Goal: Information Seeking & Learning: Learn about a topic

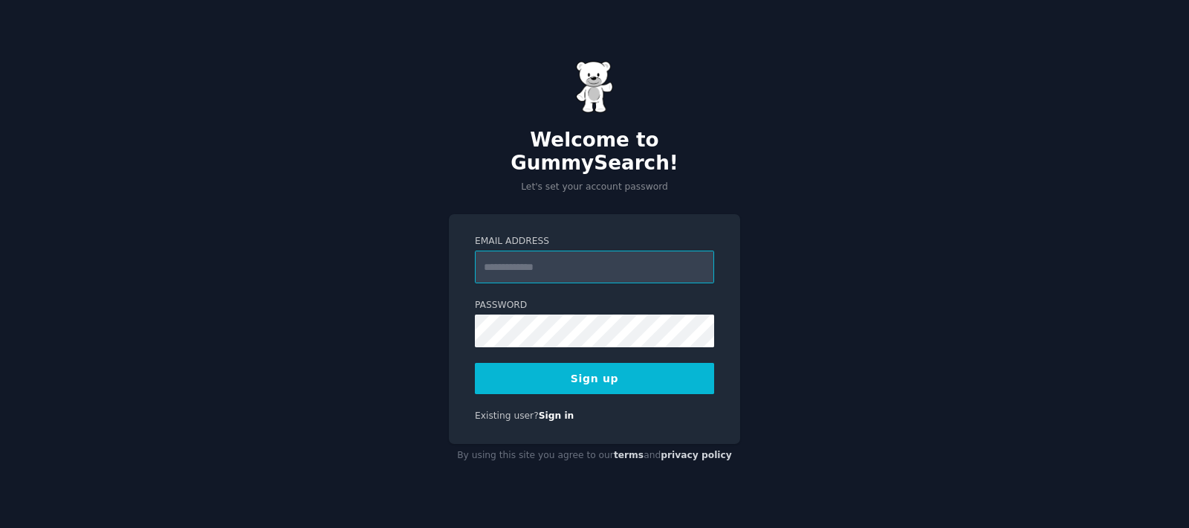
click at [649, 250] on input "Email Address" at bounding box center [594, 266] width 239 height 33
type input "**********"
click at [575, 364] on button "Sign up" at bounding box center [594, 378] width 239 height 31
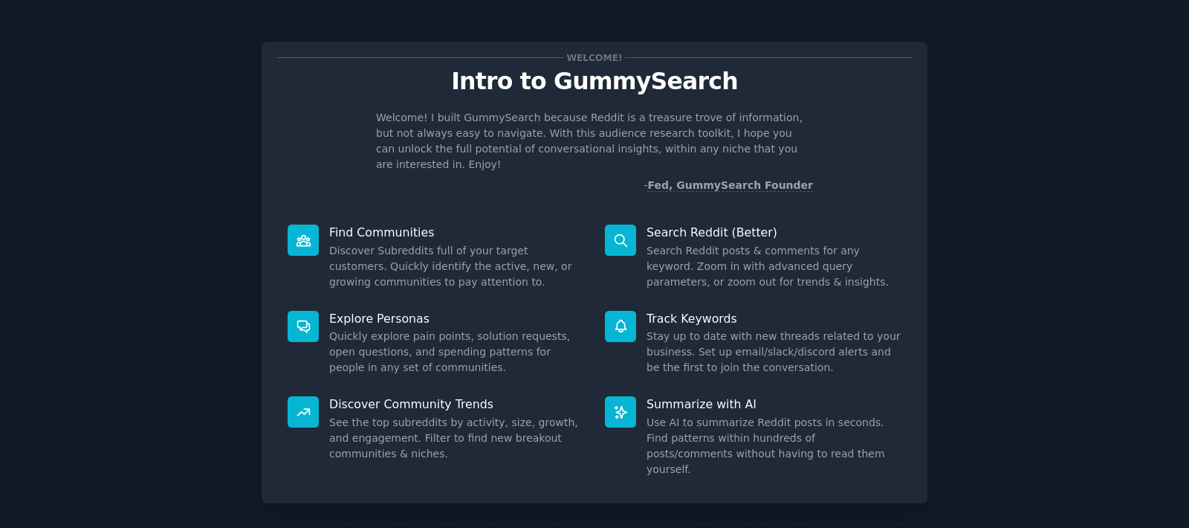
click at [239, 206] on div "Welcome! Intro to GummySearch Welcome! I built GummySearch because Reddit is a …" at bounding box center [595, 307] width 1148 height 572
click at [529, 87] on p "Intro to GummySearch" at bounding box center [594, 81] width 635 height 26
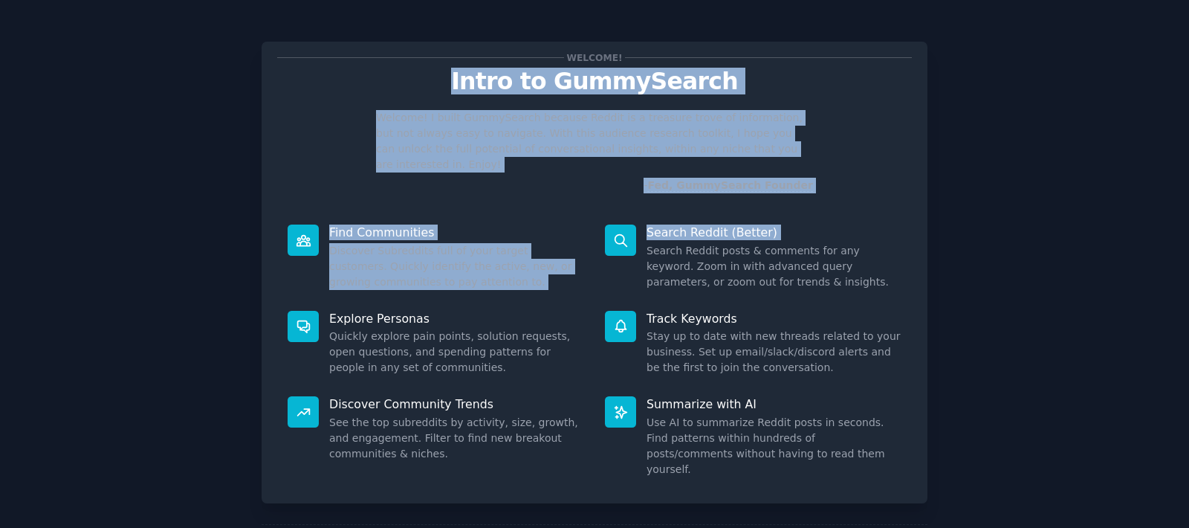
drag, startPoint x: 529, startPoint y: 87, endPoint x: 692, endPoint y: 190, distance: 192.4
click at [692, 190] on div "Welcome! Intro to GummySearch Welcome! I built GummySearch because Reddit is a …" at bounding box center [595, 273] width 666 height 462
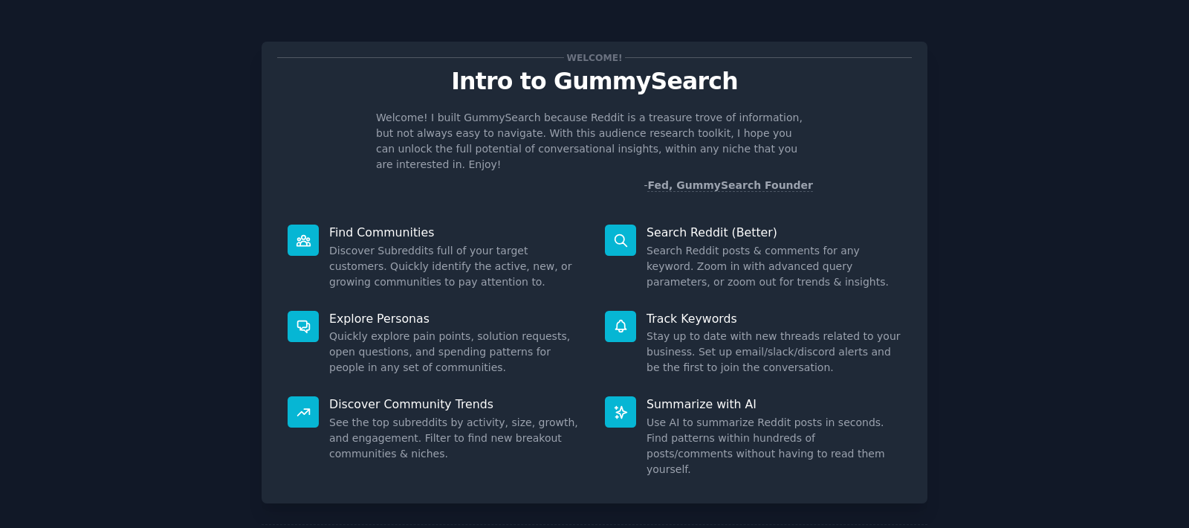
click at [1006, 241] on div "Welcome! Intro to GummySearch Welcome! I built GummySearch because Reddit is a …" at bounding box center [595, 307] width 1148 height 572
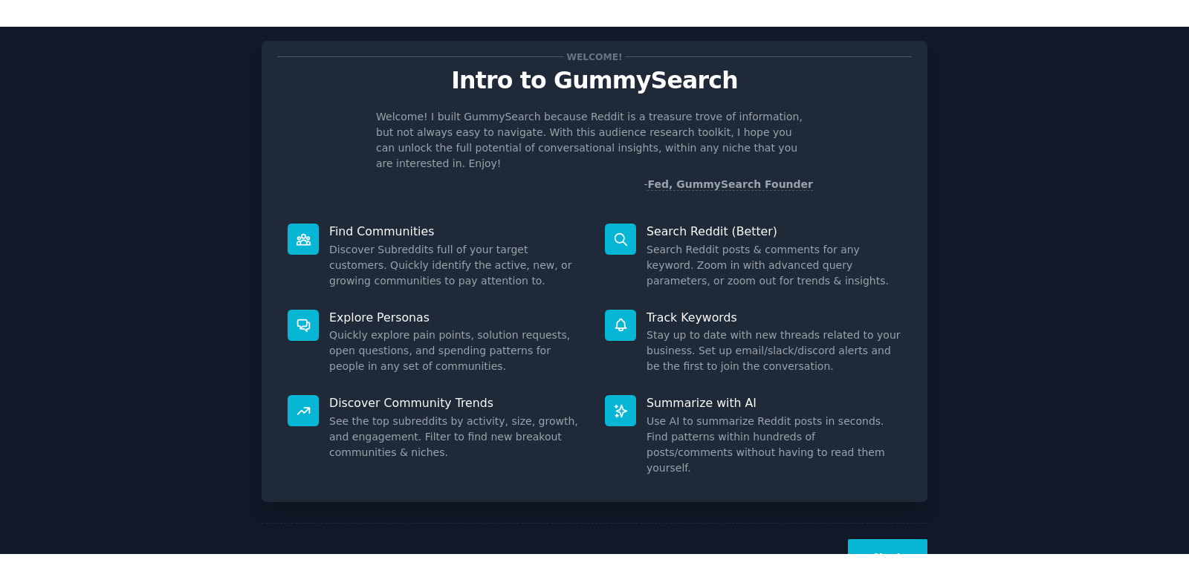
scroll to position [54, 0]
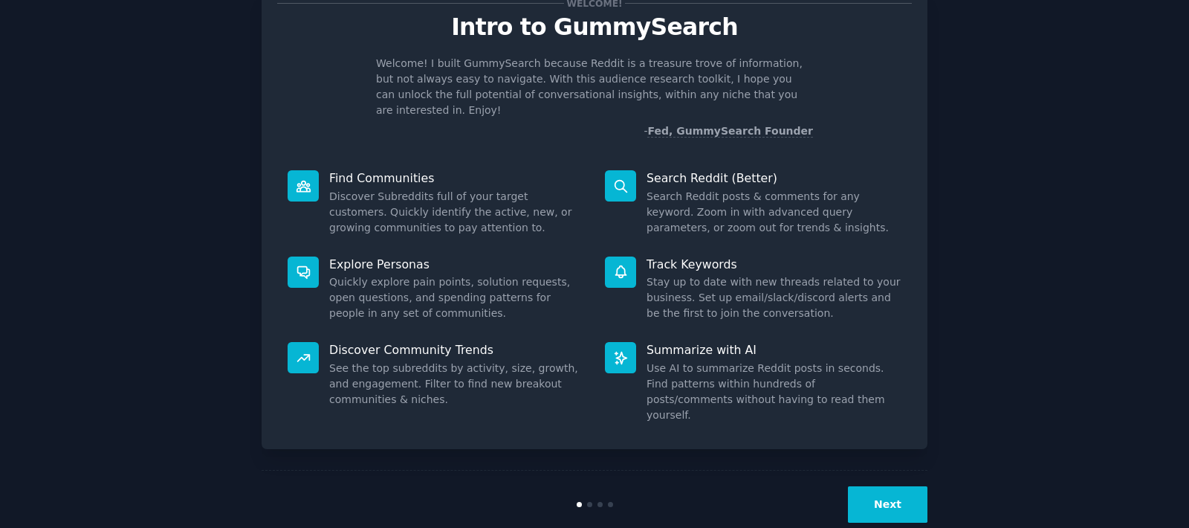
click at [337, 170] on p "Find Communities" at bounding box center [456, 178] width 255 height 16
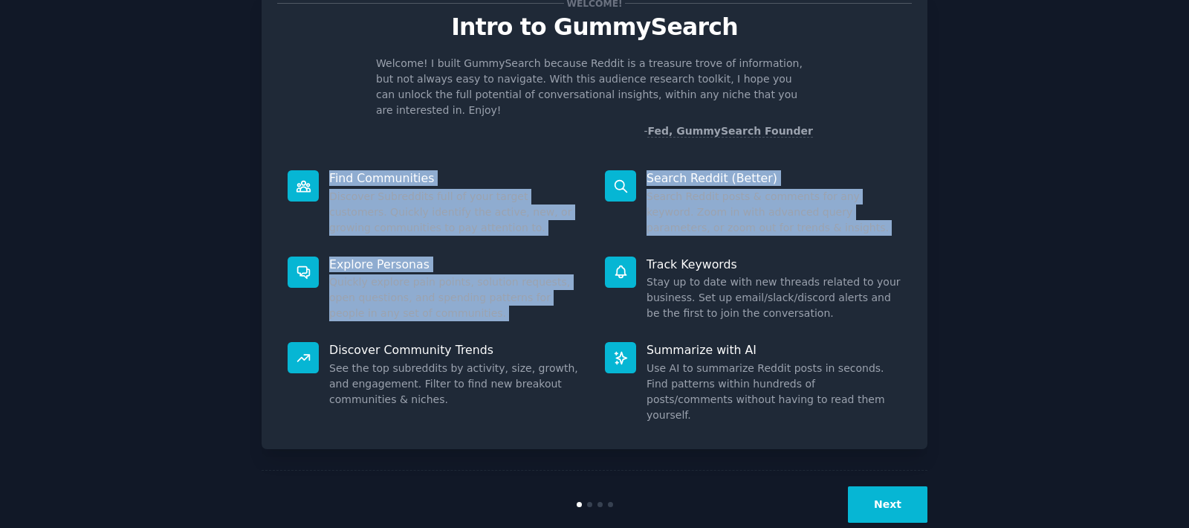
drag, startPoint x: 337, startPoint y: 163, endPoint x: 533, endPoint y: 314, distance: 248.0
click at [533, 314] on div "Find Communities Discover Subreddits full of your target customers. Quickly ide…" at bounding box center [594, 297] width 635 height 274
click at [533, 314] on div "Explore Personas Quickly explore pain points, solution requests, open questions…" at bounding box center [435, 289] width 317 height 86
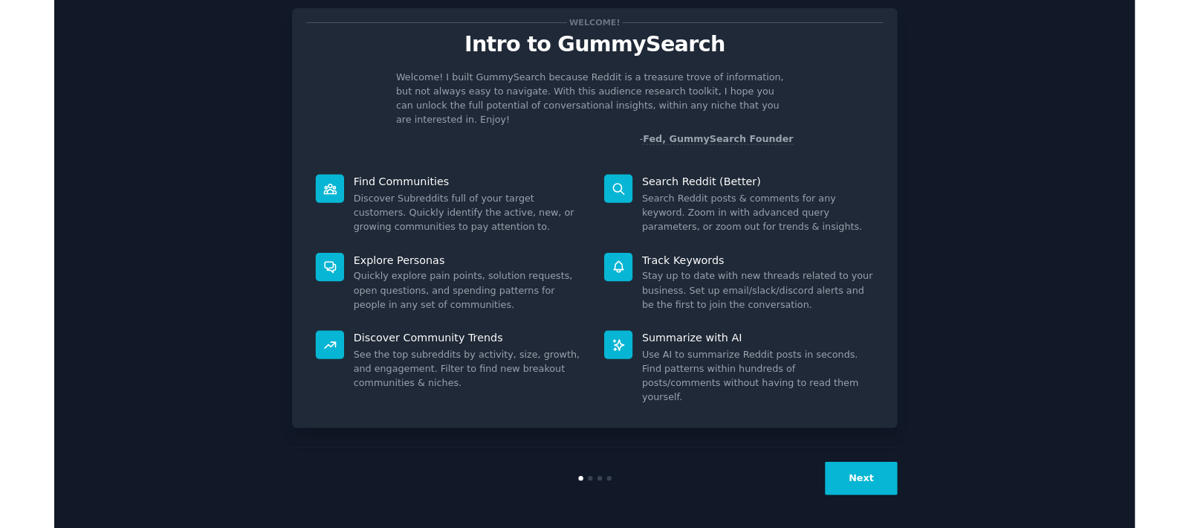
scroll to position [1, 0]
